Goal: Find specific page/section: Find specific page/section

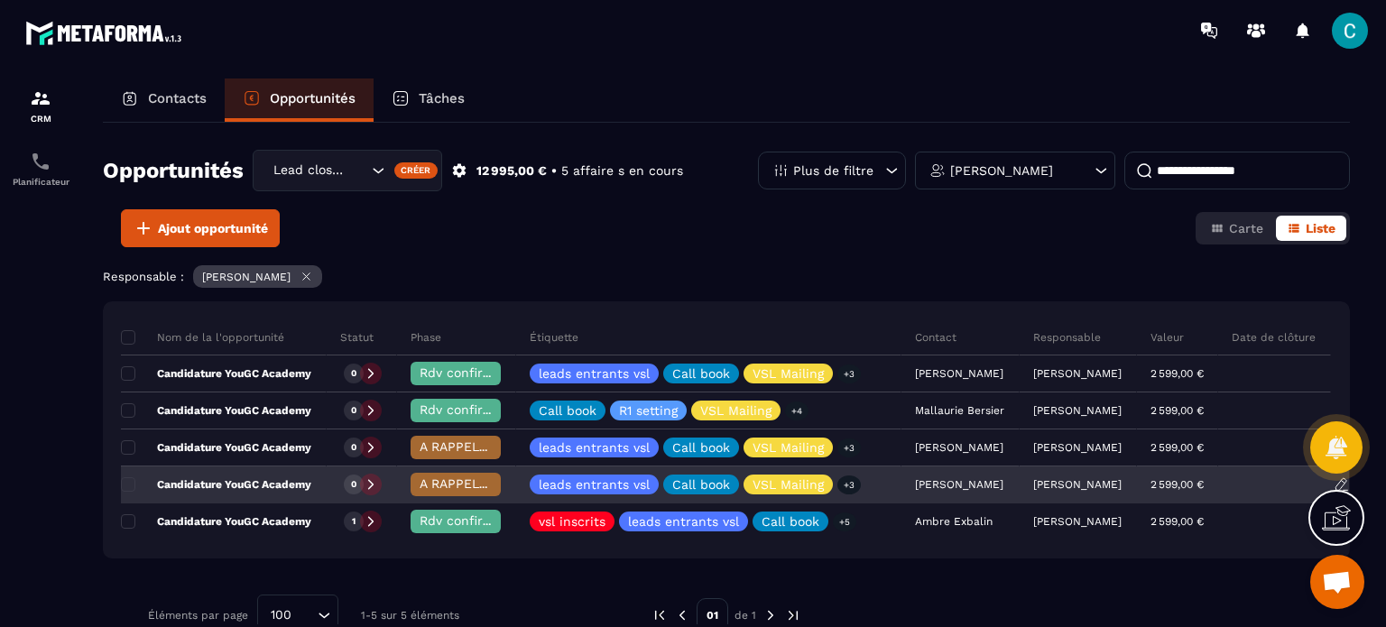
click at [433, 483] on span "A RAPPELER/GHOST/NO SHOW✖️" at bounding box center [522, 484] width 204 height 14
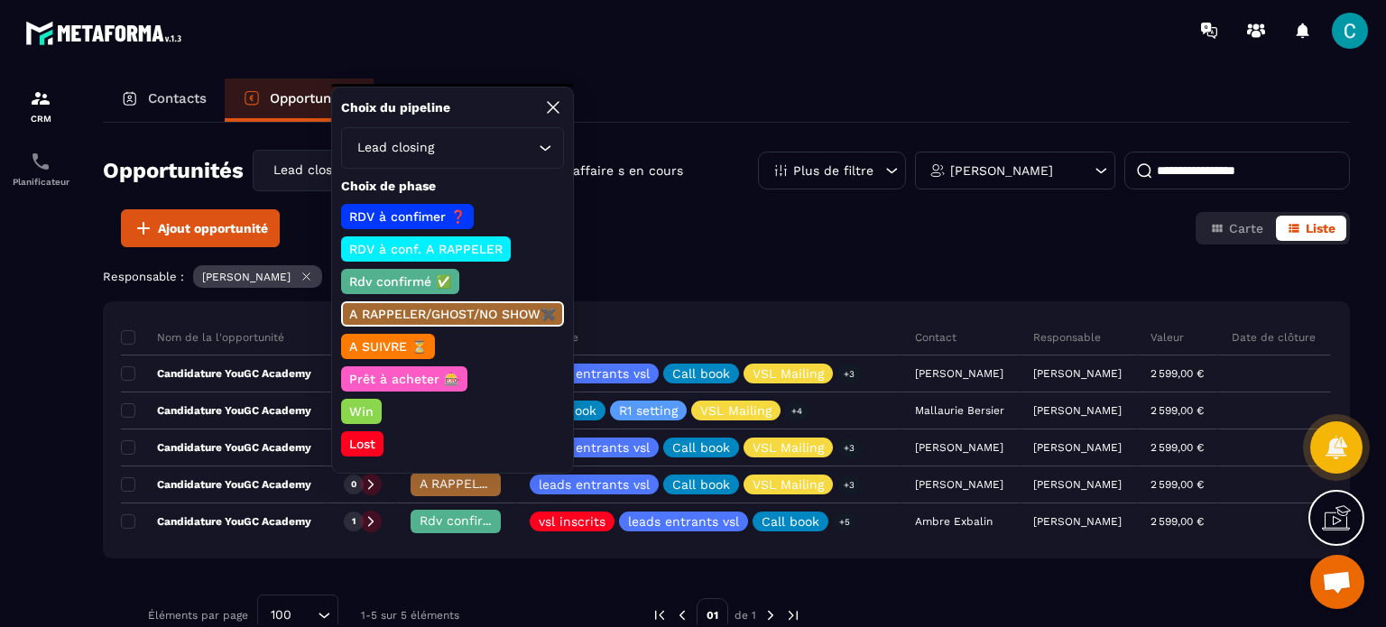
click at [183, 89] on div "Contacts" at bounding box center [164, 100] width 122 height 43
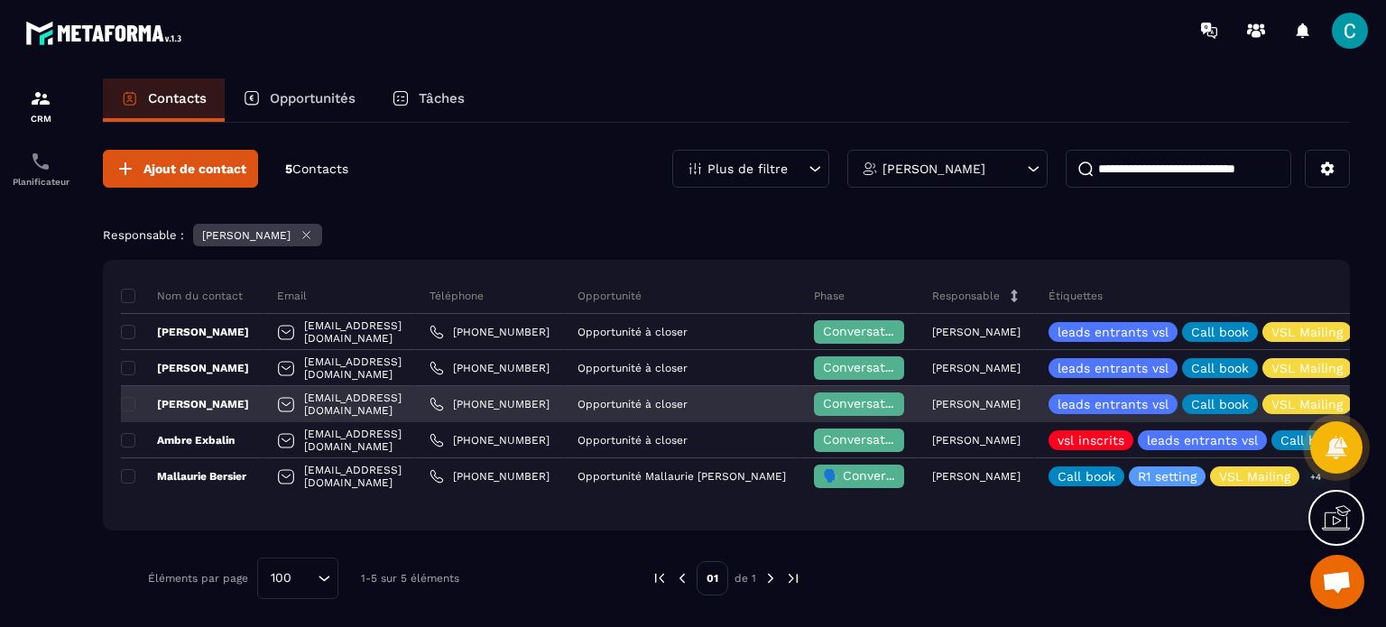
click at [361, 405] on div "[EMAIL_ADDRESS][DOMAIN_NAME]" at bounding box center [340, 404] width 153 height 36
click at [204, 406] on p "[PERSON_NAME]" at bounding box center [185, 404] width 128 height 14
